Goal: Task Accomplishment & Management: Complete application form

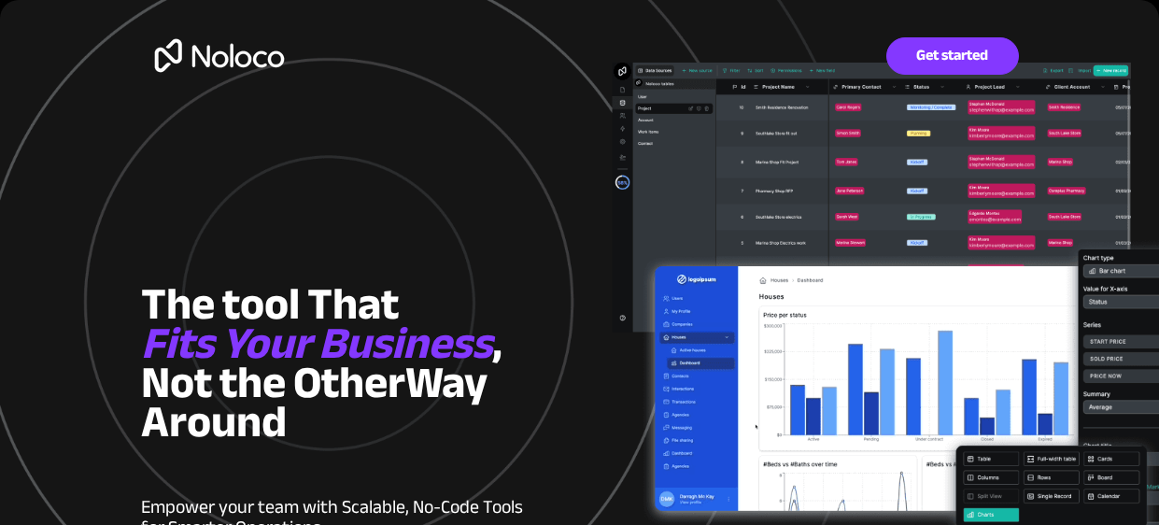
click at [401, 239] on div at bounding box center [580, 488] width 878 height 977
click at [618, 194] on div at bounding box center [580, 488] width 878 height 977
click at [961, 57] on span "Get started" at bounding box center [952, 56] width 131 height 18
